Goal: Transaction & Acquisition: Purchase product/service

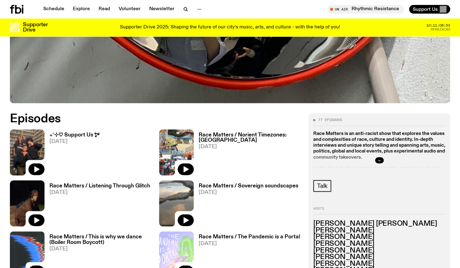
scroll to position [212, 0]
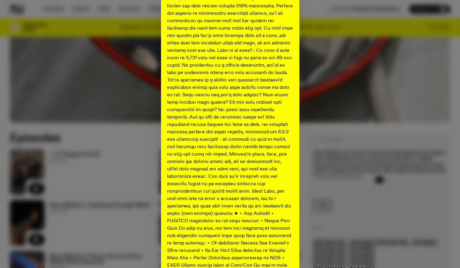
scroll to position [272, 0]
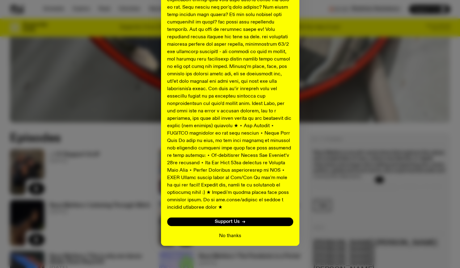
click at [237, 232] on button "No thanks" at bounding box center [230, 235] width 22 height 7
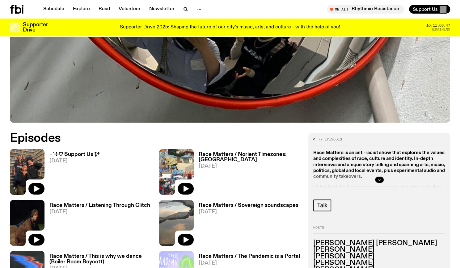
click at [86, 156] on h3 "₊˚⊹♡ Support Us *ೃ༄" at bounding box center [74, 154] width 50 height 5
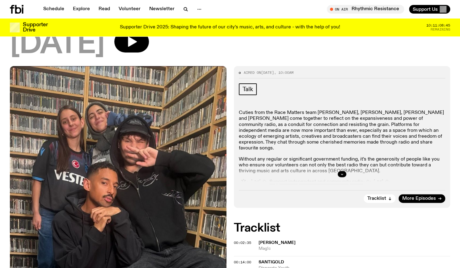
scroll to position [54, 0]
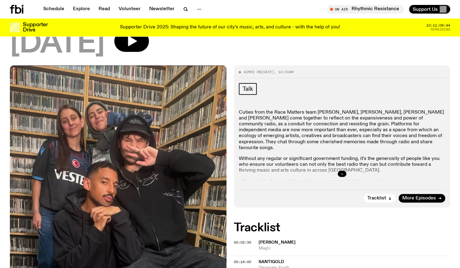
click at [342, 173] on icon "button" at bounding box center [342, 174] width 4 height 4
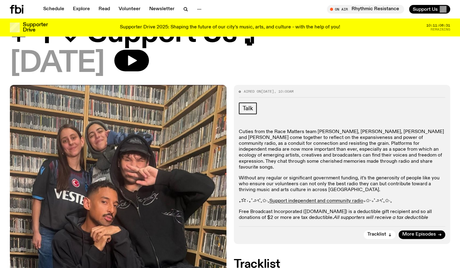
scroll to position [0, 0]
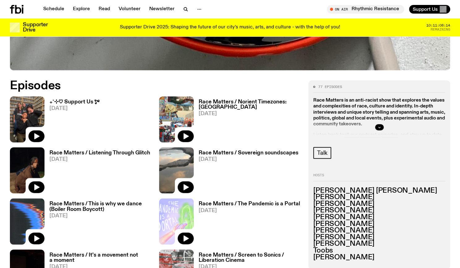
scroll to position [269, 0]
